Goal: Task Accomplishment & Management: Complete application form

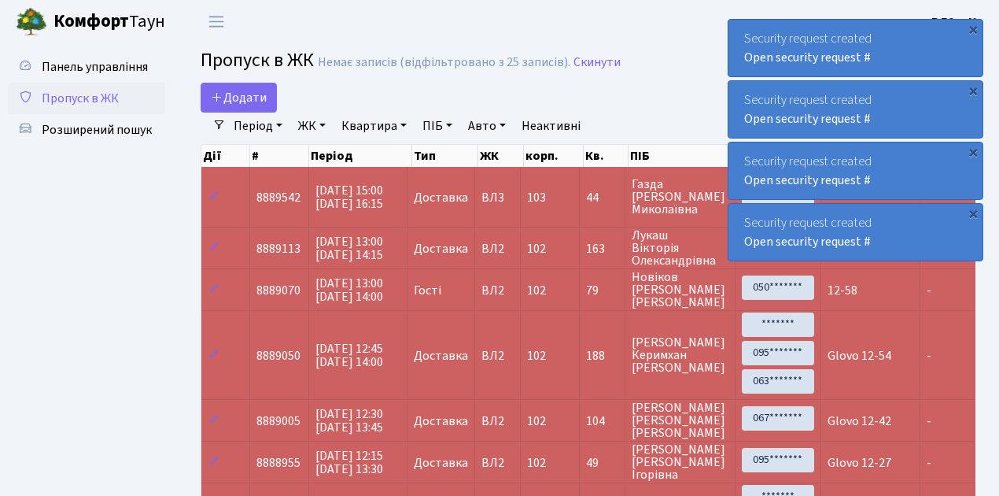
select select "25"
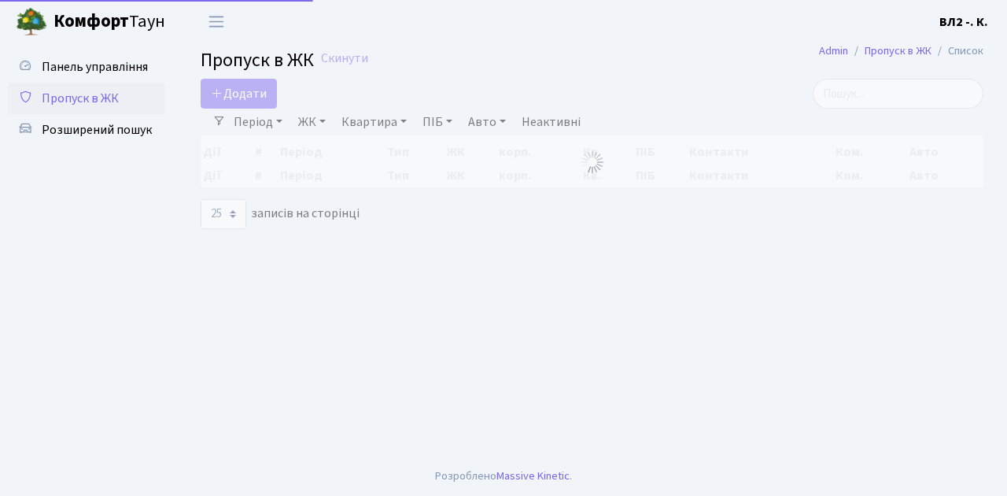
select select "25"
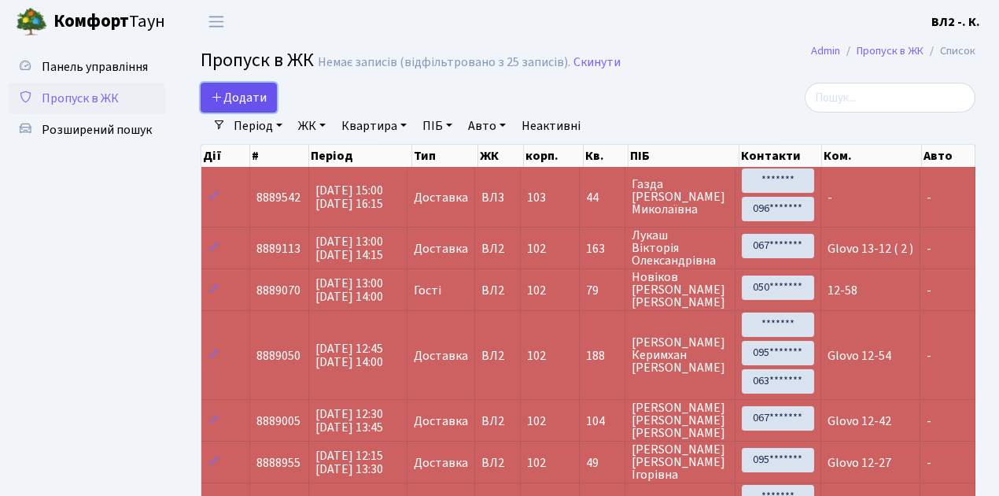
click at [269, 105] on link "Додати" at bounding box center [239, 98] width 76 height 30
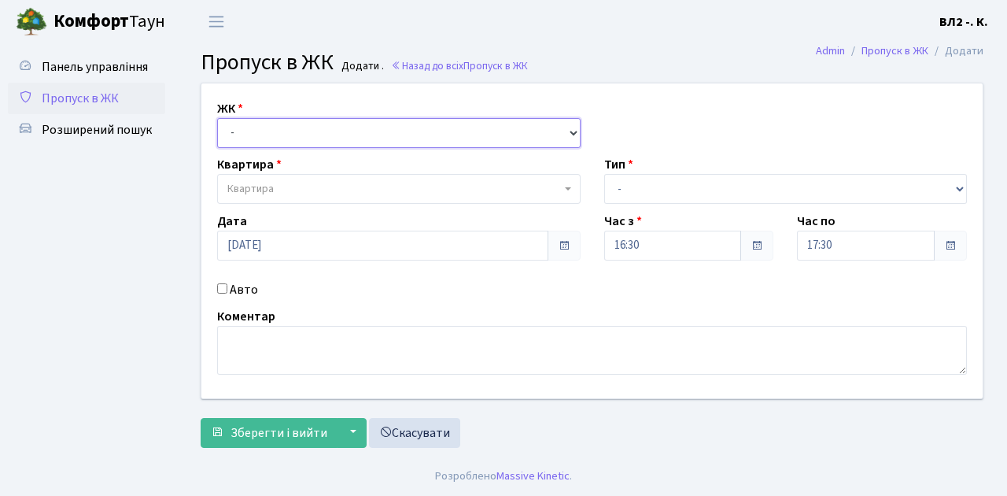
click at [571, 131] on select "- [STREET_ADDRESS][PERSON_NAME]" at bounding box center [398, 133] width 363 height 30
select select "317"
click at [217, 118] on select "- [STREET_ADDRESS][PERSON_NAME]" at bounding box center [398, 133] width 363 height 30
select select
click at [566, 186] on span "Квартира" at bounding box center [398, 189] width 363 height 30
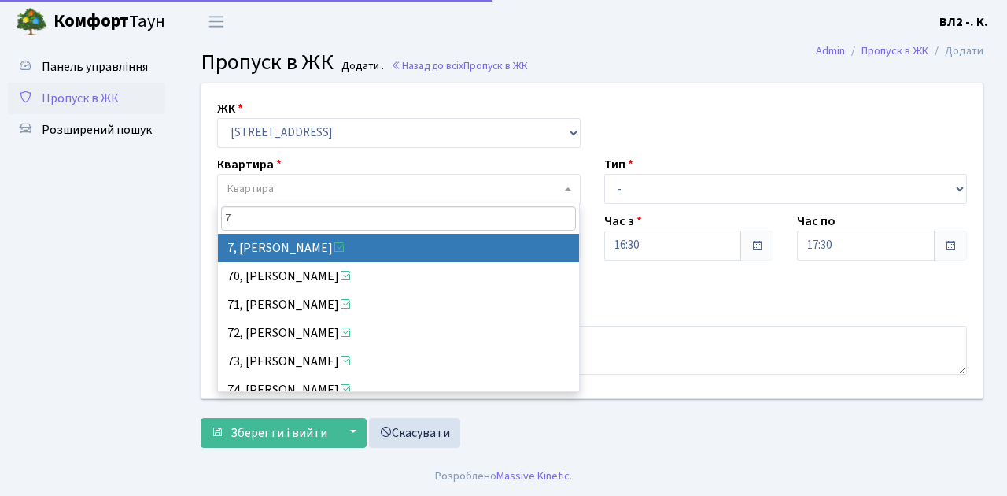
type input "79"
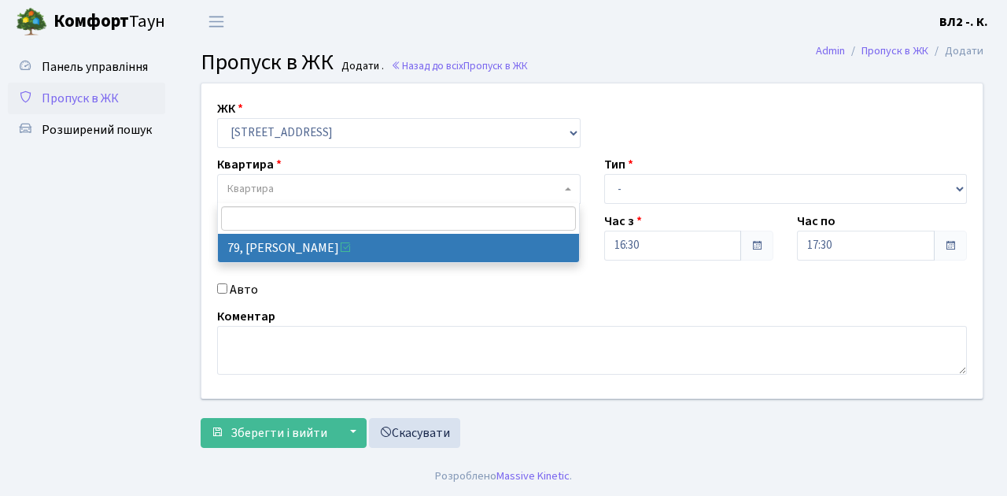
select select "38176"
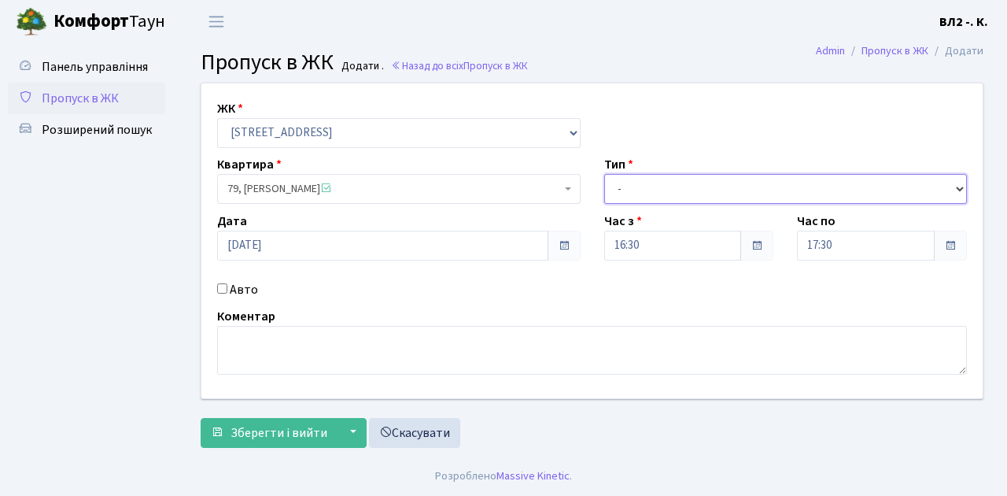
click at [960, 186] on select "- Доставка Таксі Гості Сервіс" at bounding box center [785, 189] width 363 height 30
select select "1"
click at [604, 174] on select "- Доставка Таксі Гості Сервіс" at bounding box center [785, 189] width 363 height 30
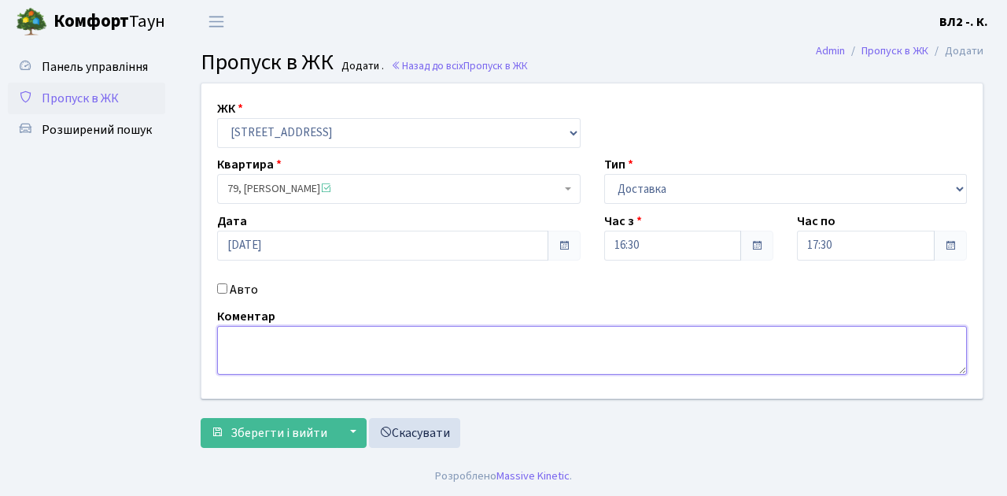
click at [230, 333] on textarea at bounding box center [592, 350] width 750 height 49
type textarea "Glovo"
